Goal: Task Accomplishment & Management: Use online tool/utility

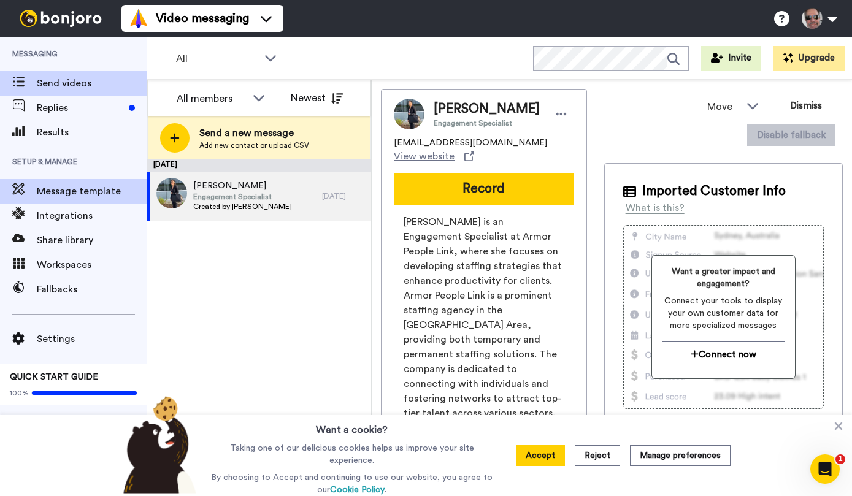
click at [75, 196] on span "Message template" at bounding box center [92, 191] width 110 height 15
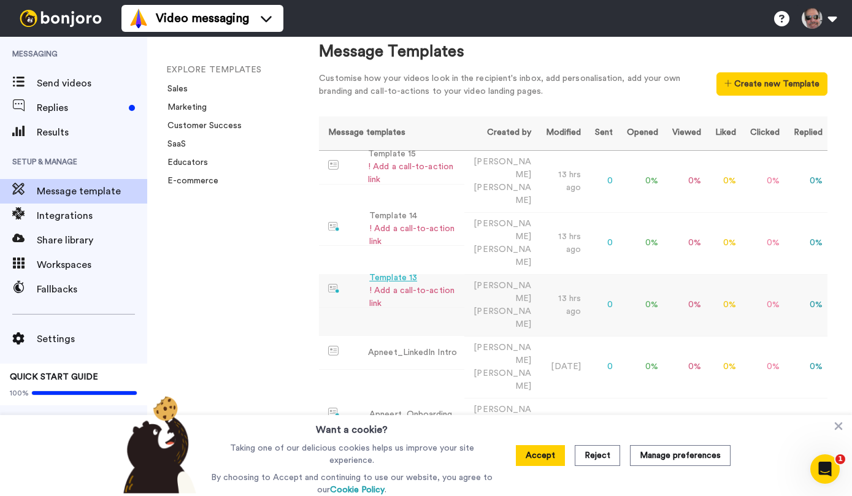
scroll to position [12, 0]
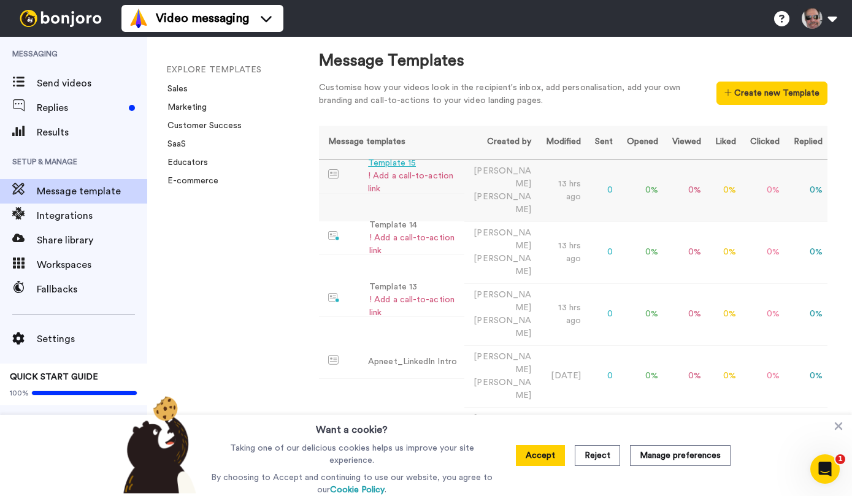
click at [387, 164] on div "Template 15" at bounding box center [413, 163] width 91 height 13
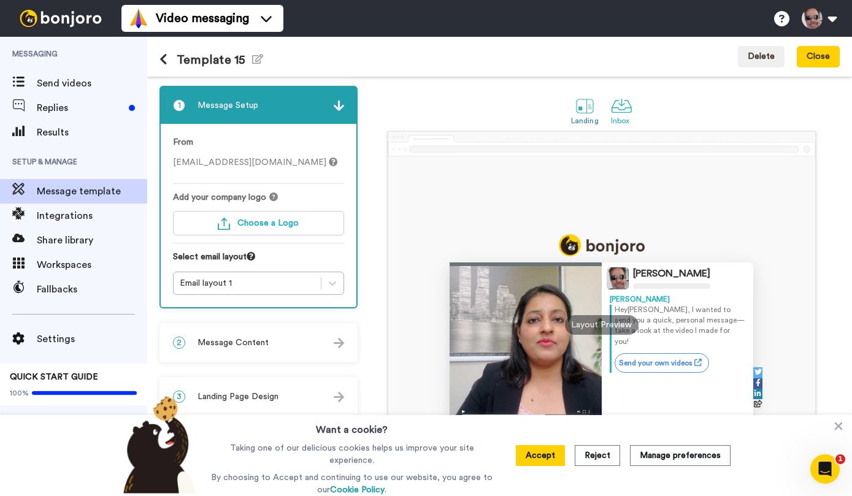
click at [630, 113] on div at bounding box center [621, 105] width 21 height 21
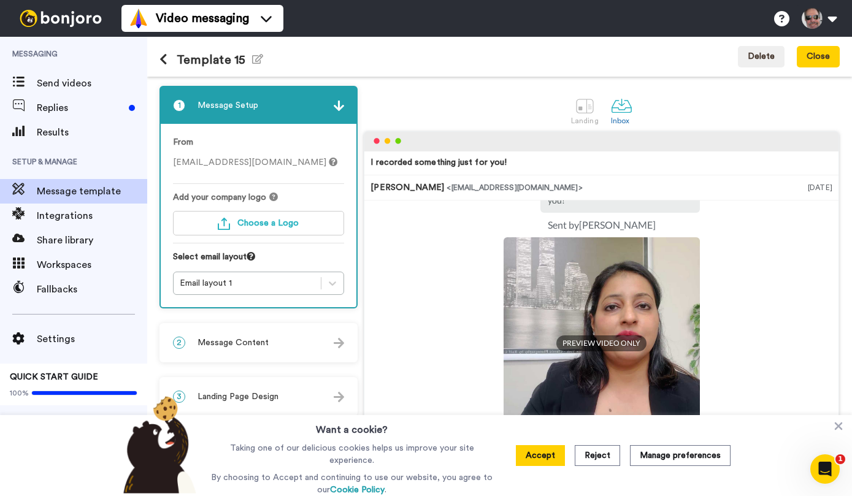
scroll to position [111, 0]
click at [589, 105] on div at bounding box center [584, 105] width 21 height 21
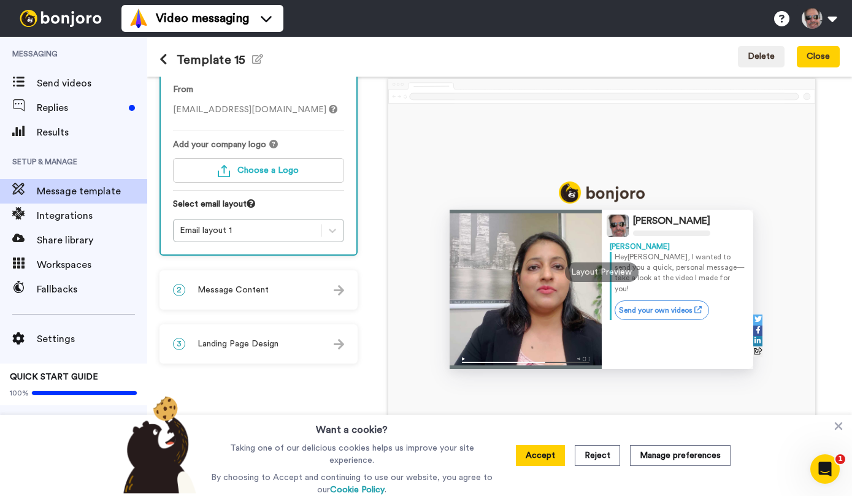
scroll to position [55, 0]
click at [338, 345] on img at bounding box center [339, 344] width 10 height 10
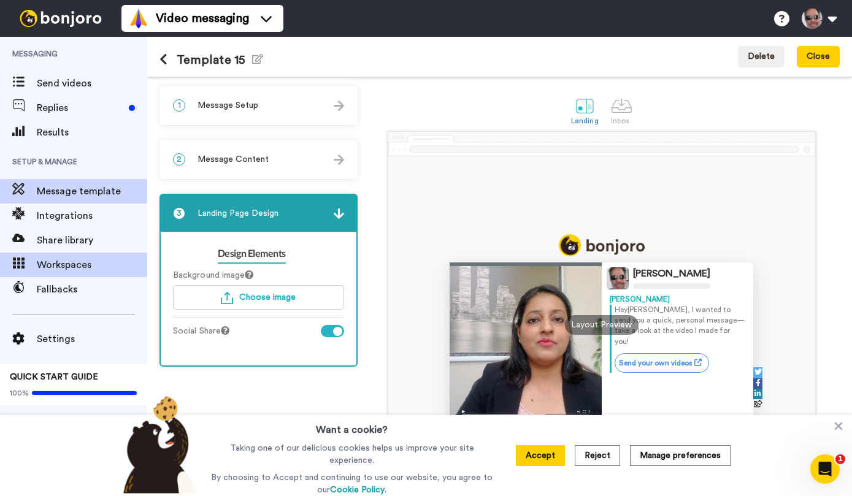
scroll to position [0, 0]
click at [259, 55] on icon "button" at bounding box center [257, 59] width 11 height 10
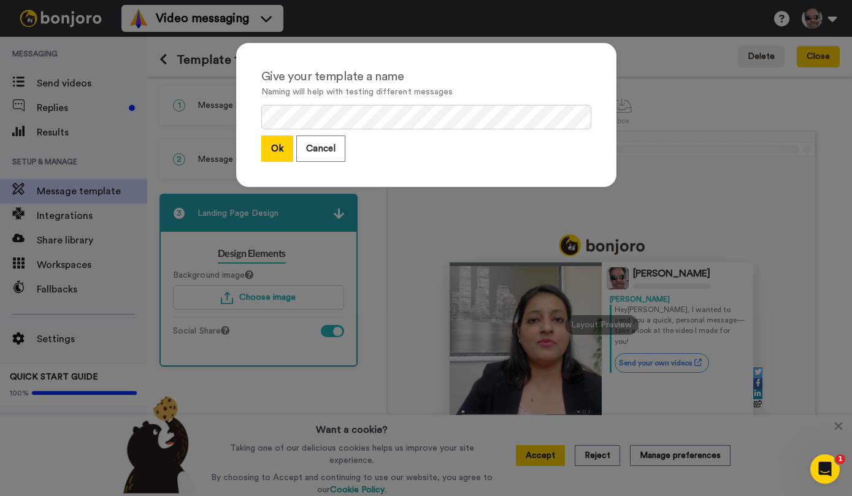
click at [322, 156] on button "Cancel" at bounding box center [320, 148] width 49 height 26
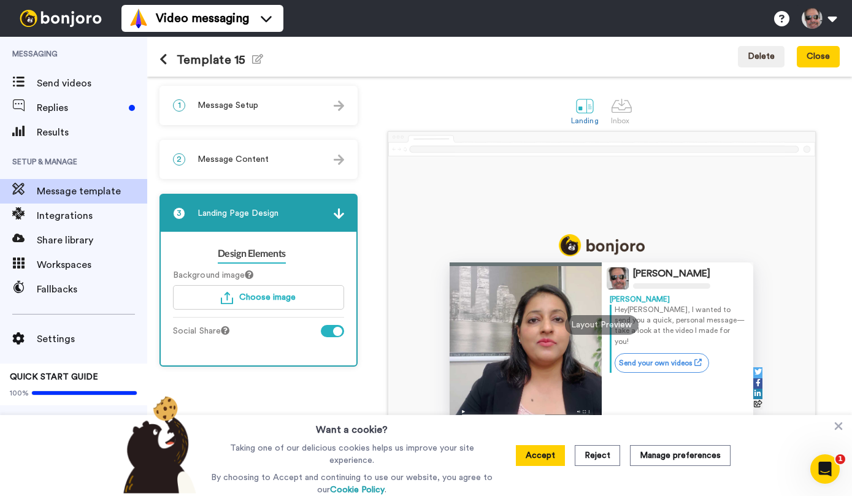
click at [164, 61] on icon at bounding box center [163, 59] width 8 height 12
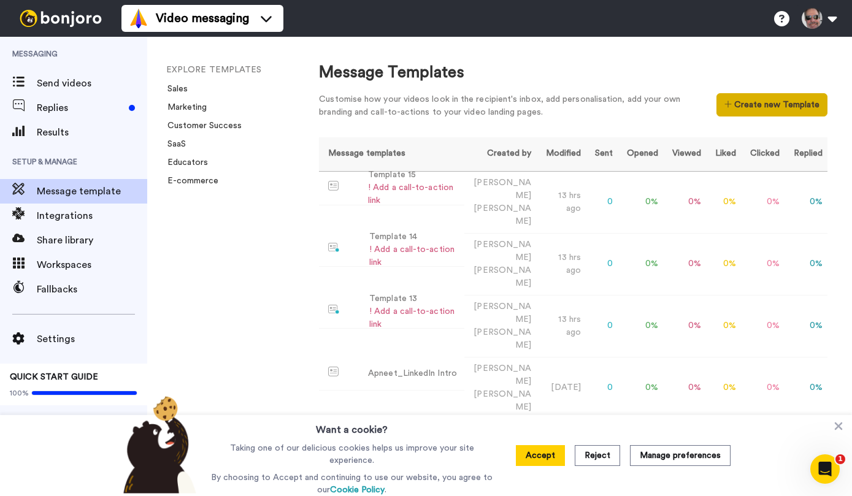
click at [775, 105] on button "Create new Template" at bounding box center [771, 104] width 111 height 23
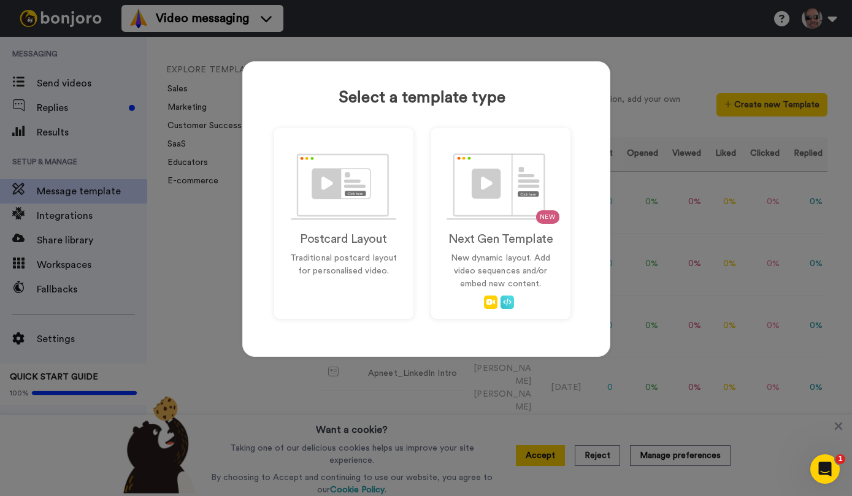
click at [639, 78] on div "Select a template type Postcard Layout Traditional postcard layout for personal…" at bounding box center [426, 248] width 852 height 496
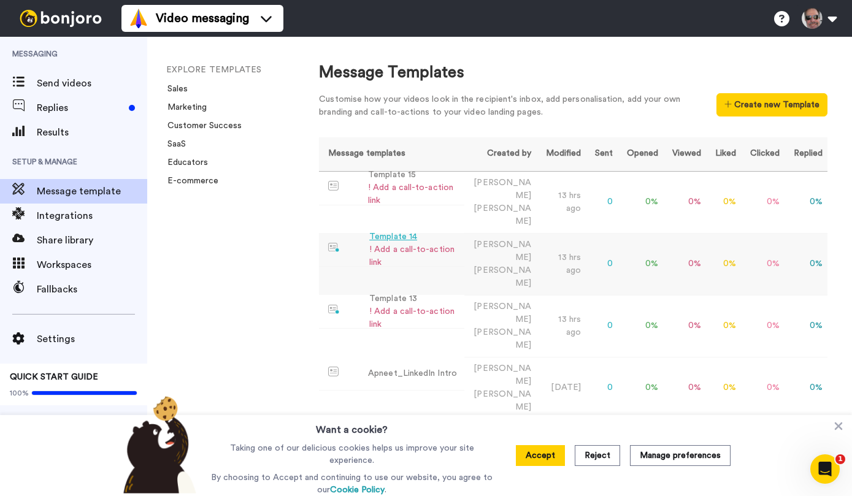
click at [403, 231] on div "Template 14" at bounding box center [414, 237] width 90 height 13
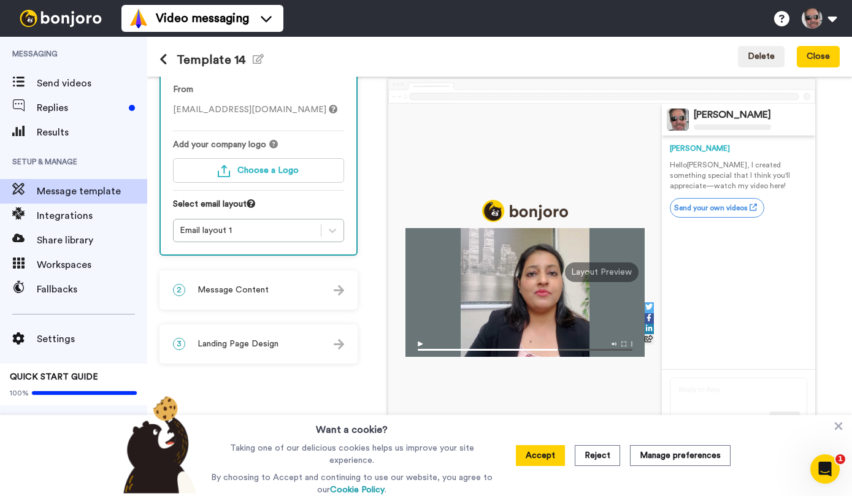
scroll to position [34, 0]
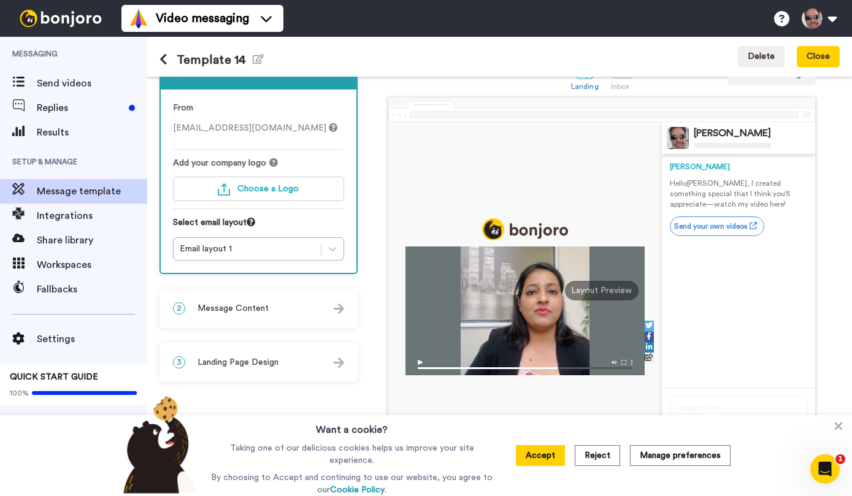
click at [332, 365] on div "3 Landing Page Design" at bounding box center [259, 362] width 196 height 37
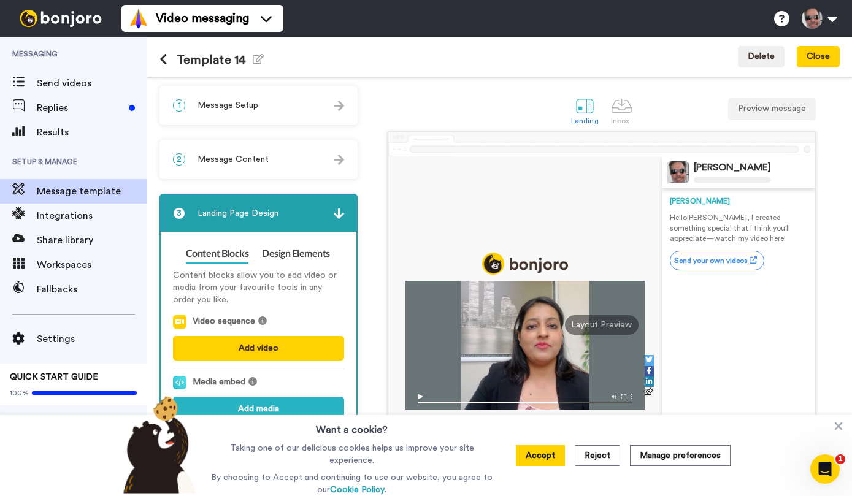
scroll to position [0, 0]
click at [823, 59] on button "Close" at bounding box center [817, 57] width 43 height 22
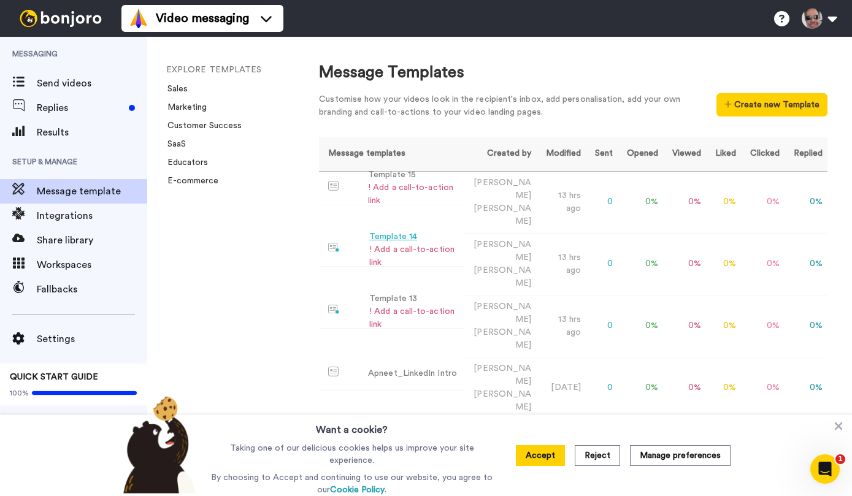
click at [407, 243] on div "! Add a call-to-action link" at bounding box center [414, 256] width 90 height 26
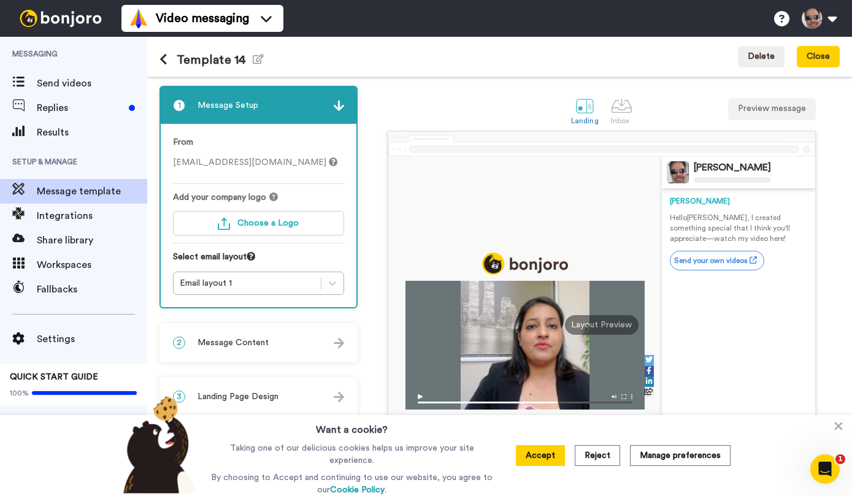
click at [620, 110] on div at bounding box center [621, 105] width 21 height 21
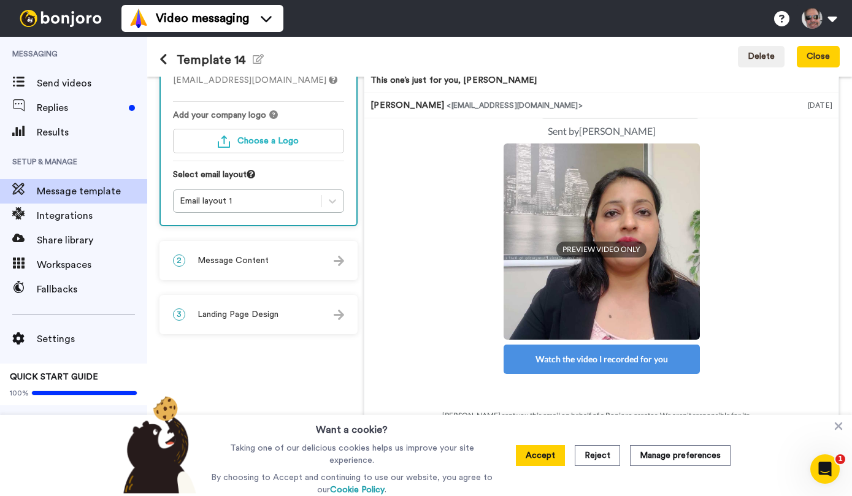
scroll to position [85, 0]
click at [334, 315] on img at bounding box center [339, 315] width 10 height 10
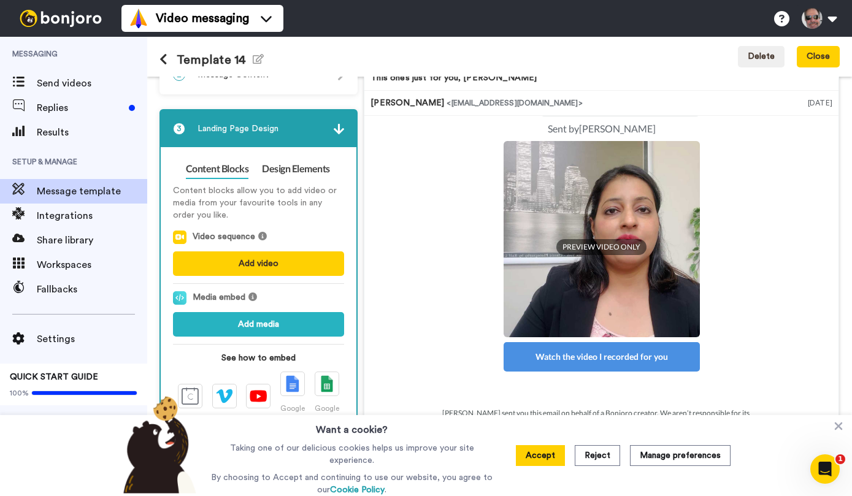
click at [306, 261] on button "Add video" at bounding box center [258, 263] width 171 height 25
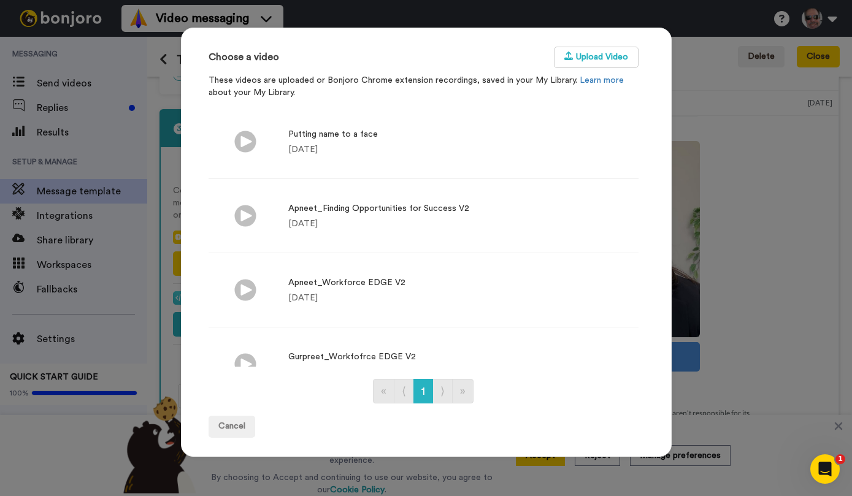
click at [236, 424] on button "Cancel" at bounding box center [231, 427] width 47 height 22
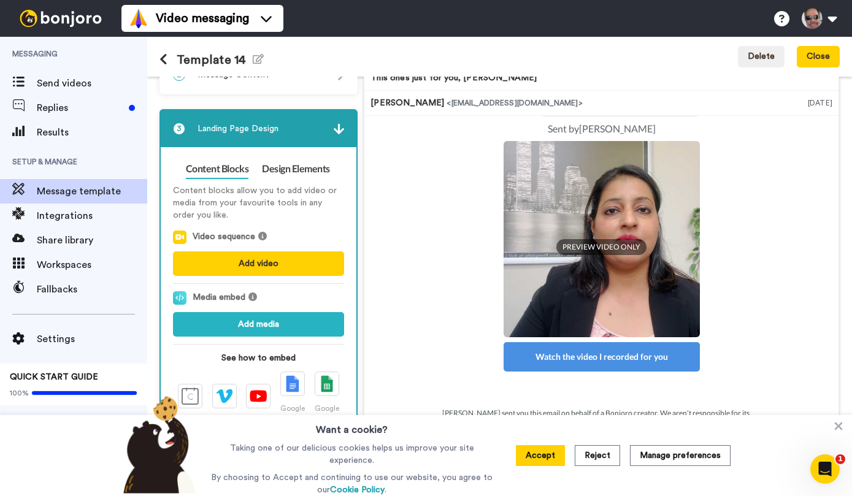
click at [307, 333] on button "Add media" at bounding box center [258, 324] width 171 height 25
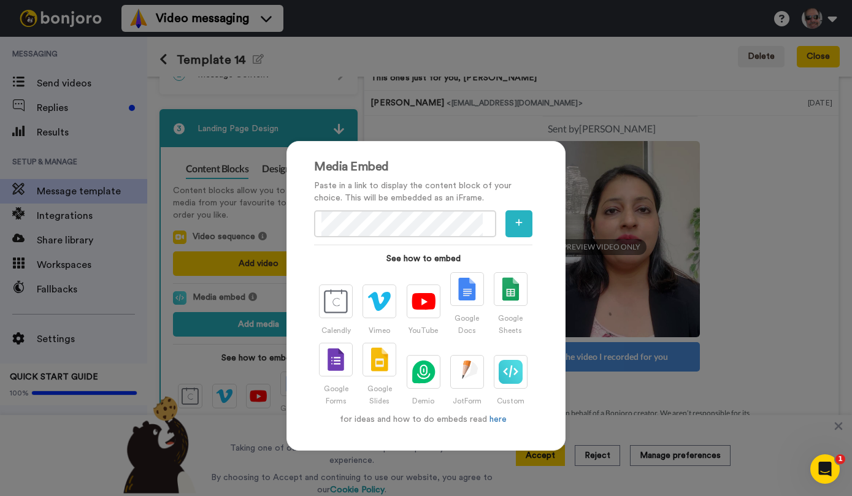
click at [744, 95] on div "Media Embed Paste in a link to display the content block of your choice. This w…" at bounding box center [426, 248] width 852 height 496
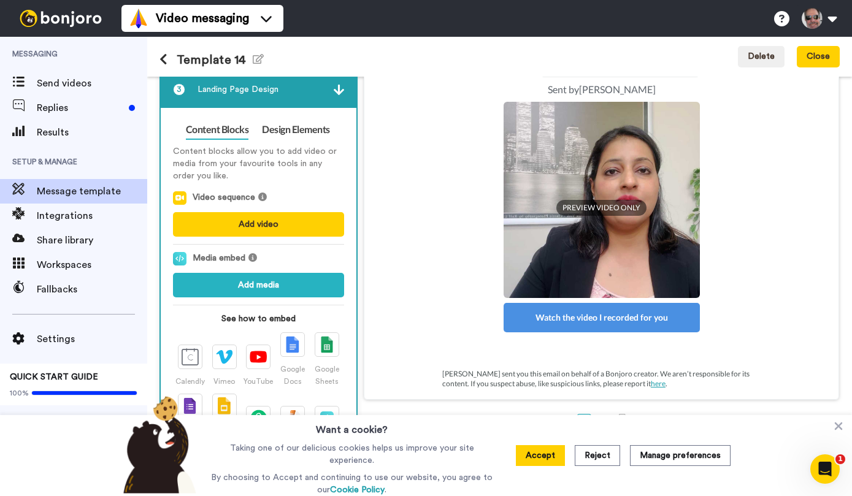
scroll to position [124, 0]
click at [542, 465] on button "Accept" at bounding box center [540, 455] width 49 height 21
